Goal: Find specific page/section: Find specific page/section

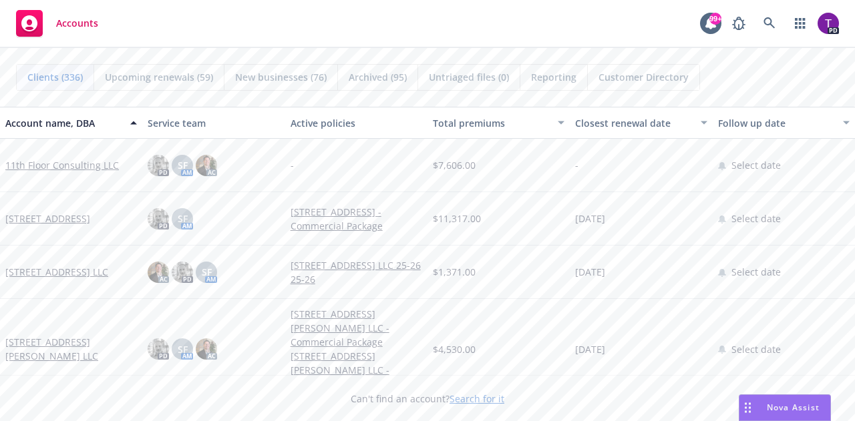
click at [479, 397] on link "Search for it" at bounding box center [476, 399] width 55 height 13
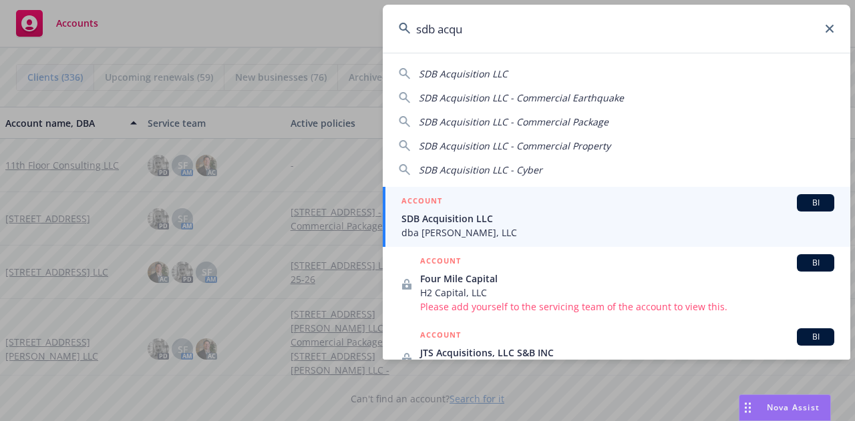
type input "sdb acqu"
click at [477, 218] on span "SDB Acquisition LLC" at bounding box center [617, 219] width 433 height 14
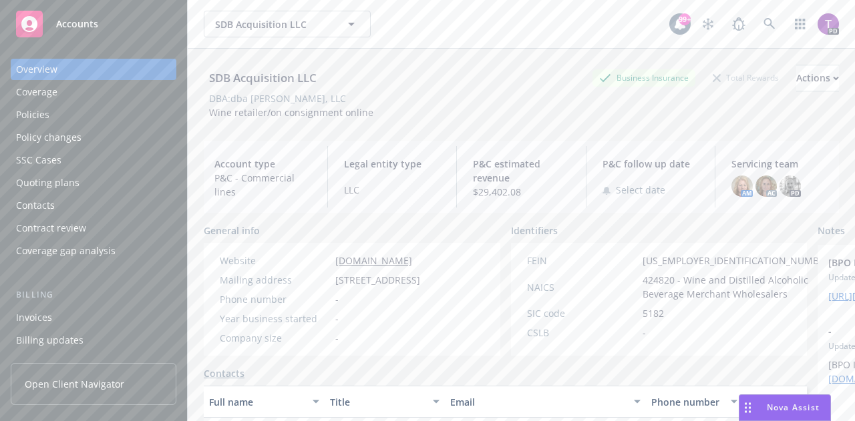
click at [33, 114] on div "Policies" at bounding box center [32, 114] width 33 height 21
